Goal: Use online tool/utility: Use online tool/utility

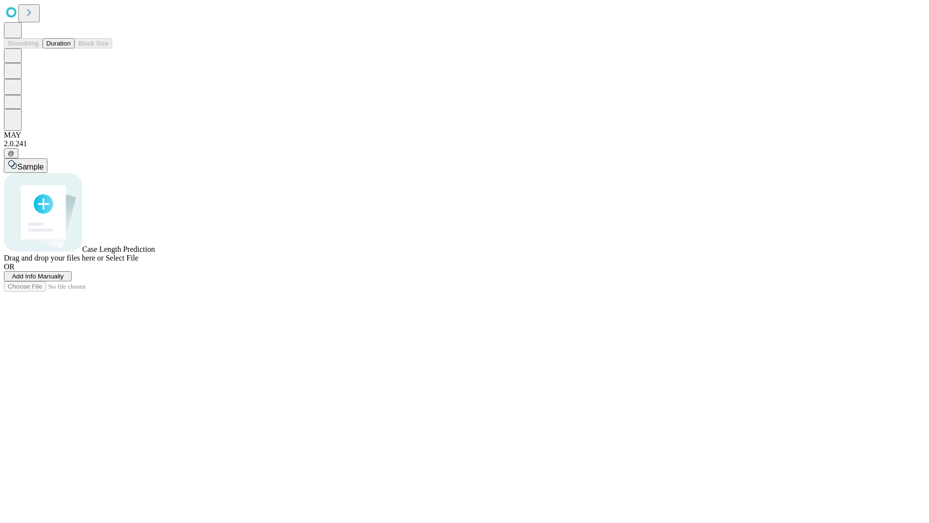
click at [64, 280] on span "Add Info Manually" at bounding box center [38, 275] width 52 height 7
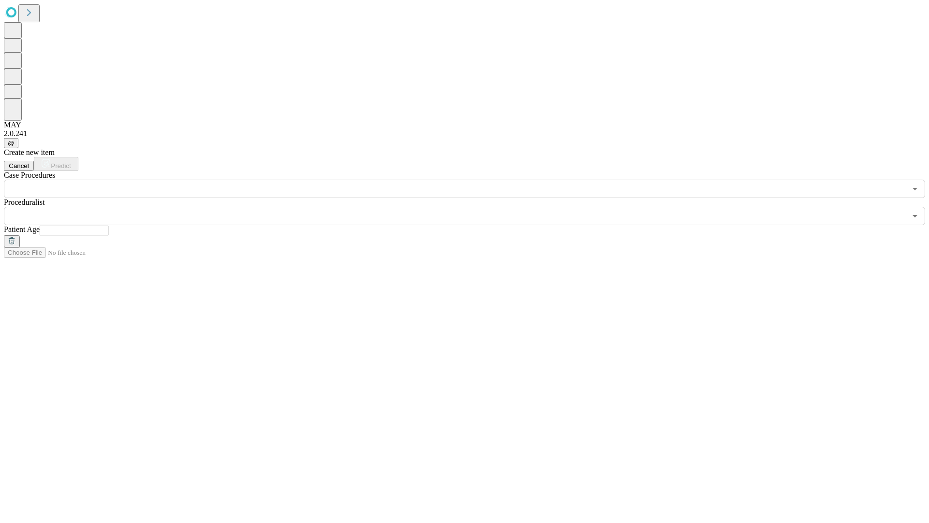
click at [108, 226] on input "text" at bounding box center [74, 231] width 69 height 10
type input "**"
click at [471, 207] on input "text" at bounding box center [455, 216] width 902 height 18
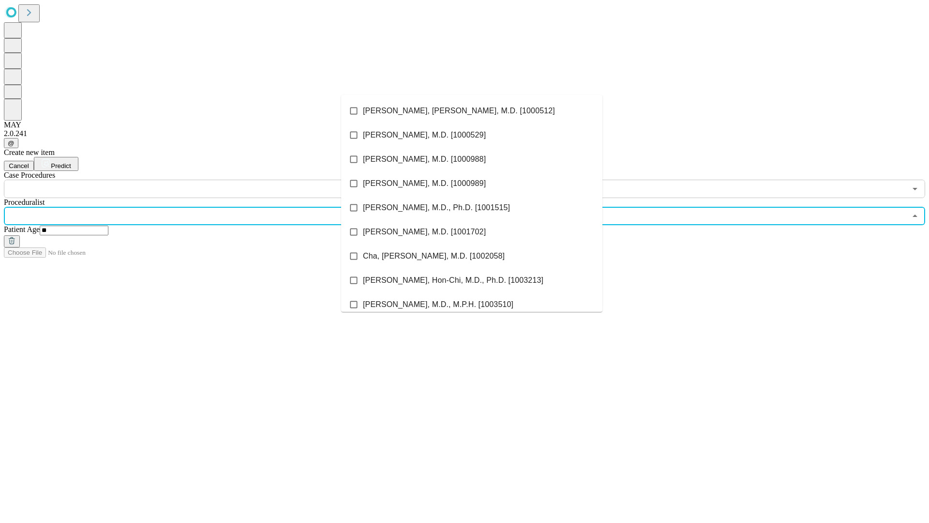
click at [472, 111] on li "[PERSON_NAME], [PERSON_NAME], M.D. [1000512]" at bounding box center [471, 111] width 261 height 24
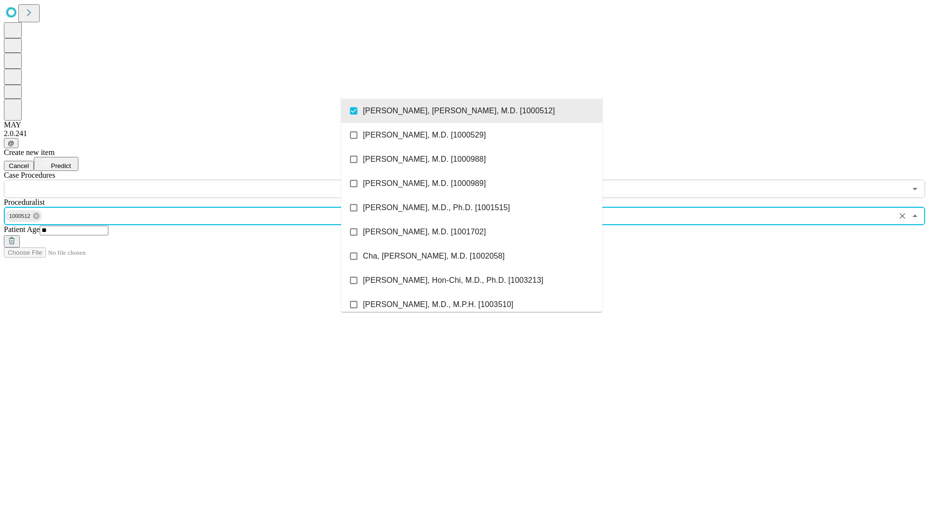
click at [203, 180] on input "text" at bounding box center [455, 189] width 902 height 18
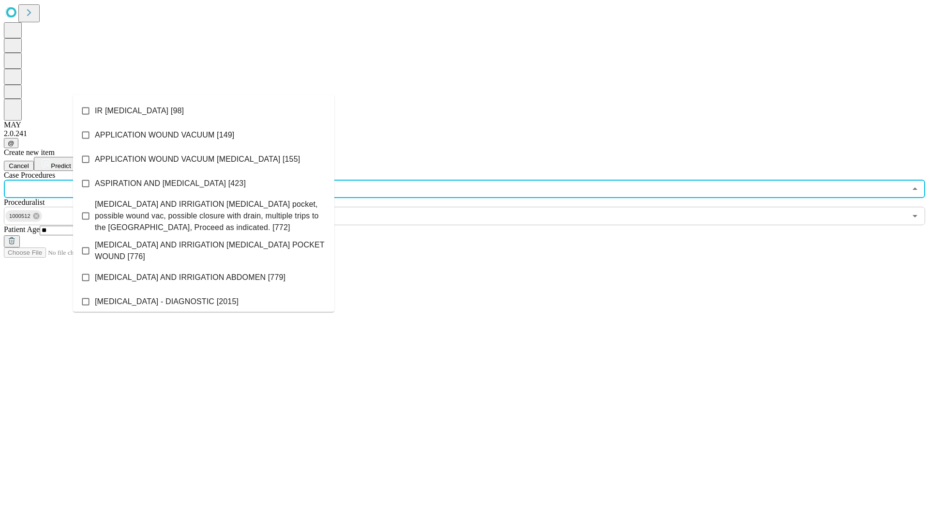
click at [204, 111] on li "IR [MEDICAL_DATA] [98]" at bounding box center [203, 111] width 261 height 24
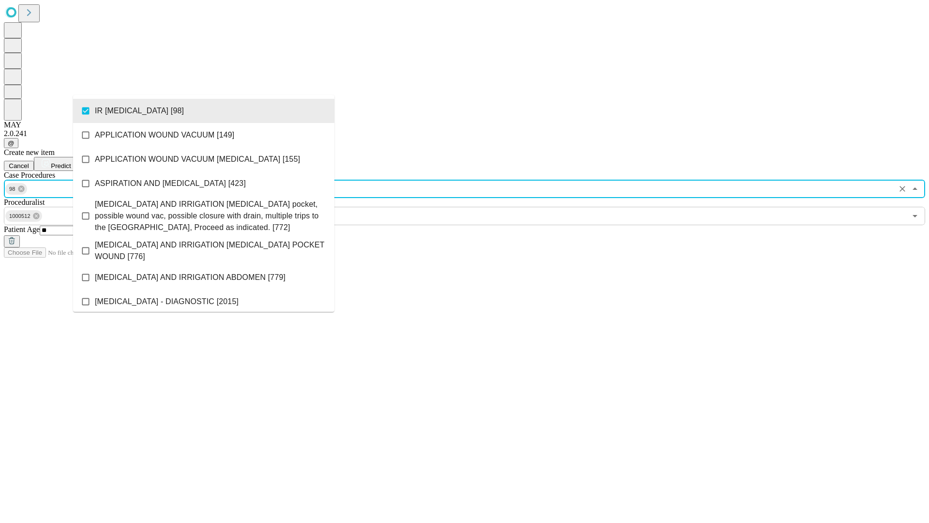
click at [71, 162] on span "Predict" at bounding box center [61, 165] width 20 height 7
